Goal: Information Seeking & Learning: Learn about a topic

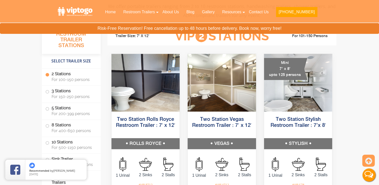
scroll to position [227, 0]
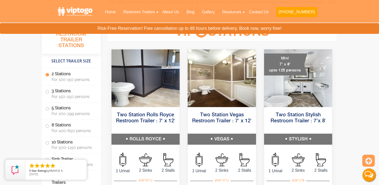
drag, startPoint x: 381, startPoint y: 181, endPoint x: 348, endPoint y: 50, distance: 135.1
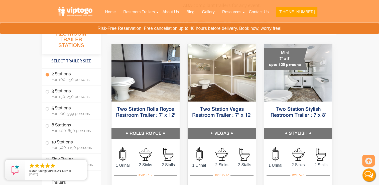
scroll to position [237, 0]
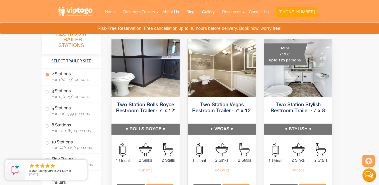
drag, startPoint x: 380, startPoint y: 182, endPoint x: 375, endPoint y: 42, distance: 139.8
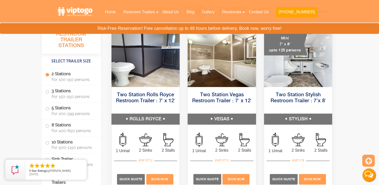
scroll to position [257, 0]
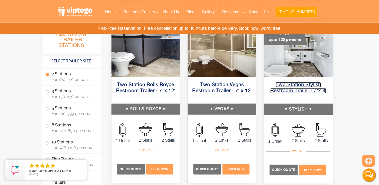
click at [305, 86] on link "Two Station Stylish Restroom Trailer : 7’x 8′" at bounding box center [298, 87] width 56 height 11
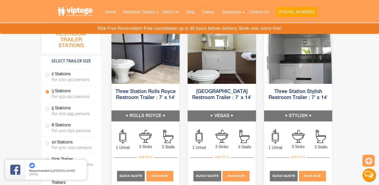
scroll to position [592, 0]
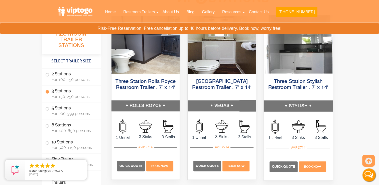
click at [313, 133] on li "3 Stalls" at bounding box center [321, 130] width 23 height 21
click at [298, 87] on link "Three Station Stylish Restroom Trailer : 7′ x 14′" at bounding box center [299, 84] width 60 height 11
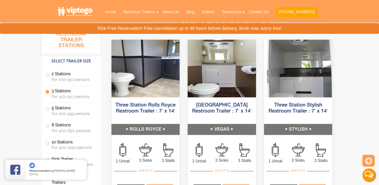
scroll to position [578, 0]
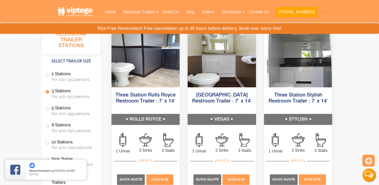
click at [378, 4] on header "Home Restroom Trailers Restroom Trailers by Type All Restroom Trailers ADA Rest…" at bounding box center [189, 11] width 379 height 23
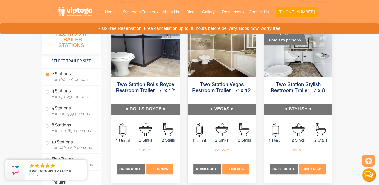
scroll to position [241, 0]
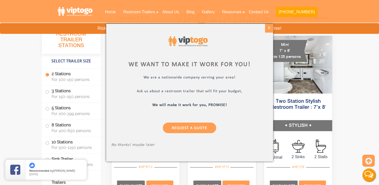
click at [272, 32] on div "X" at bounding box center [269, 28] width 8 height 9
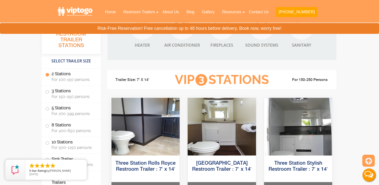
scroll to position [507, 0]
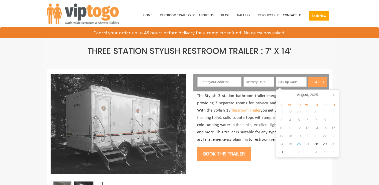
click at [302, 82] on input "text" at bounding box center [291, 82] width 31 height 10
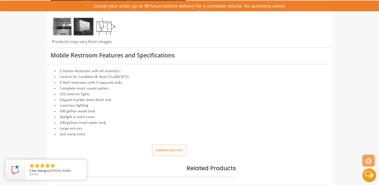
scroll to position [2, 0]
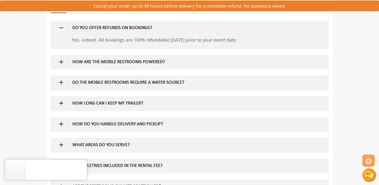
scroll to position [313, 0]
